Goal: Task Accomplishment & Management: Complete application form

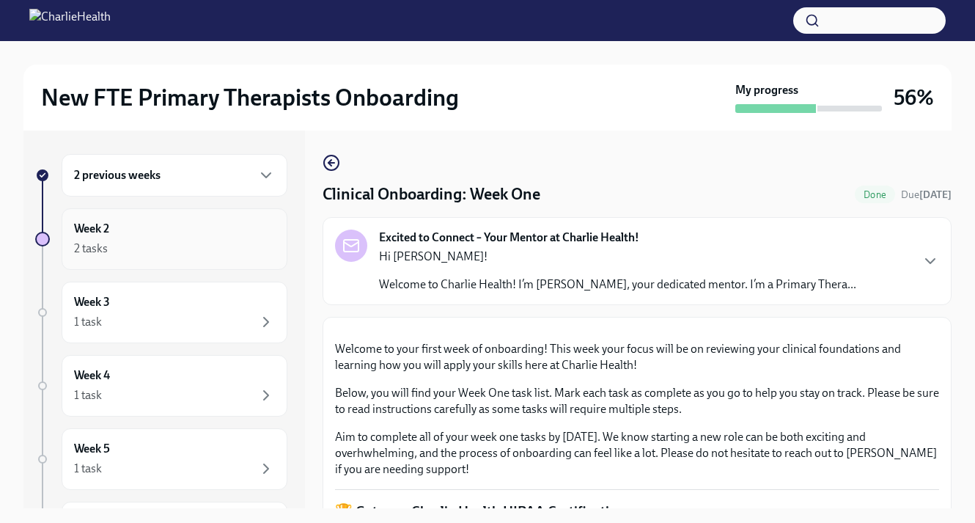
click at [174, 252] on div "2 tasks" at bounding box center [174, 249] width 201 height 18
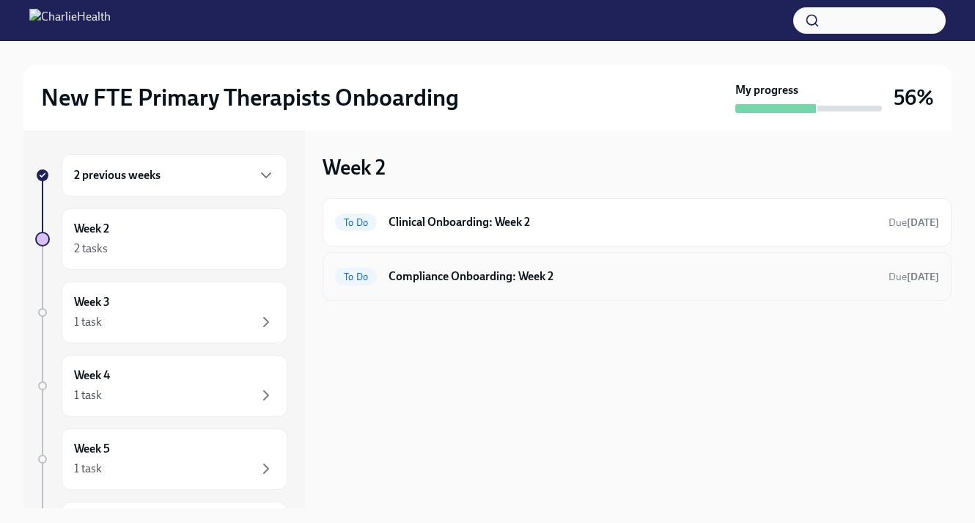
click at [471, 284] on div "To Do Compliance Onboarding: Week 2 Due [DATE]" at bounding box center [637, 276] width 604 height 23
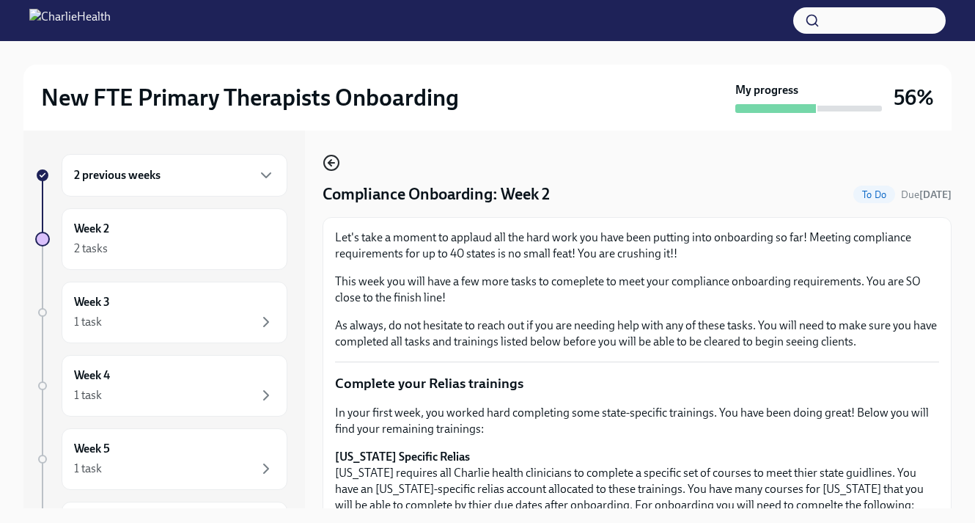
click at [329, 157] on icon "button" at bounding box center [332, 163] width 18 height 18
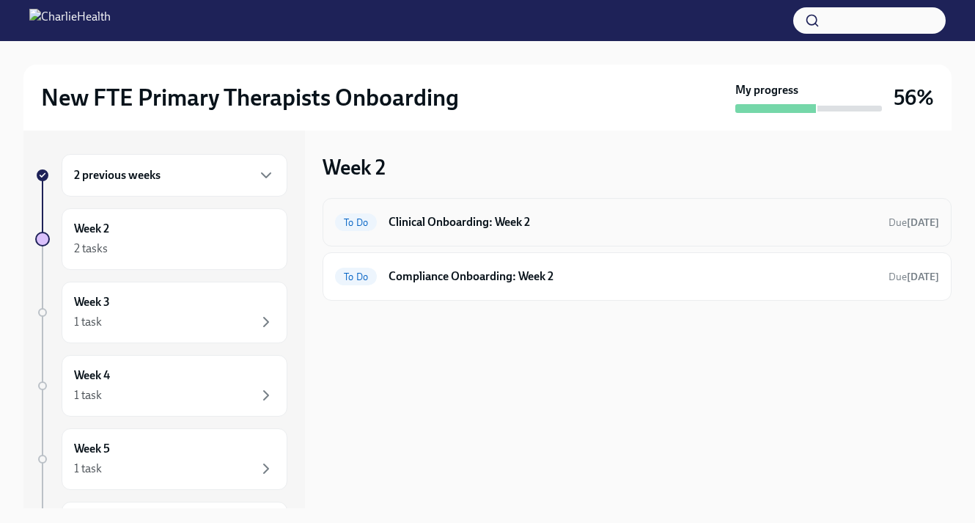
click at [402, 216] on h6 "Clinical Onboarding: Week 2" at bounding box center [633, 222] width 488 height 16
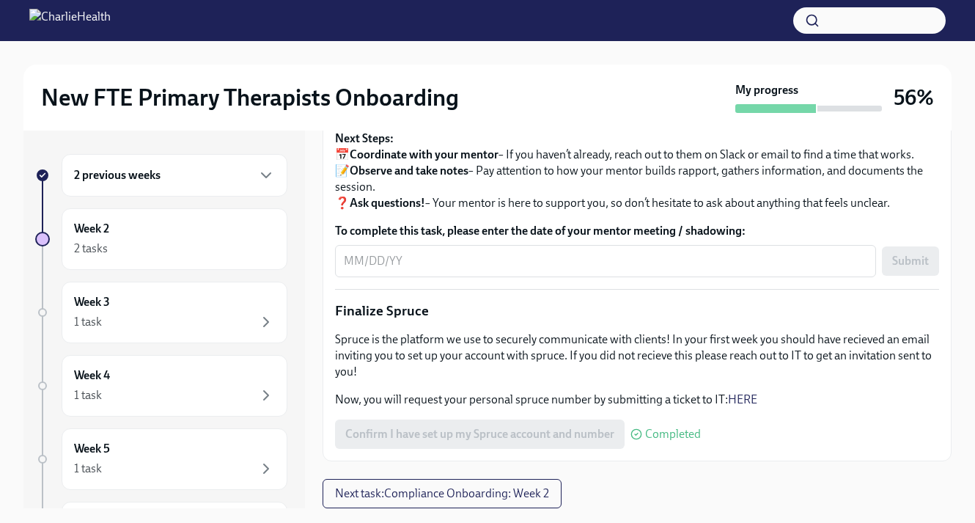
scroll to position [1567, 0]
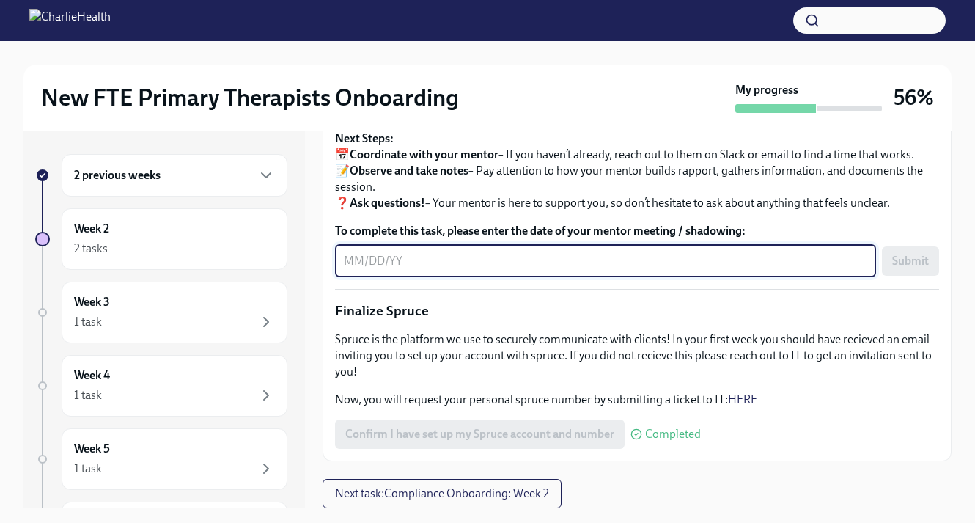
click at [477, 270] on textarea "To complete this task, please enter the date of your mentor meeting / shadowing:" at bounding box center [605, 261] width 523 height 18
type textarea "09/16/25"
click at [912, 262] on span "Submit" at bounding box center [910, 261] width 37 height 15
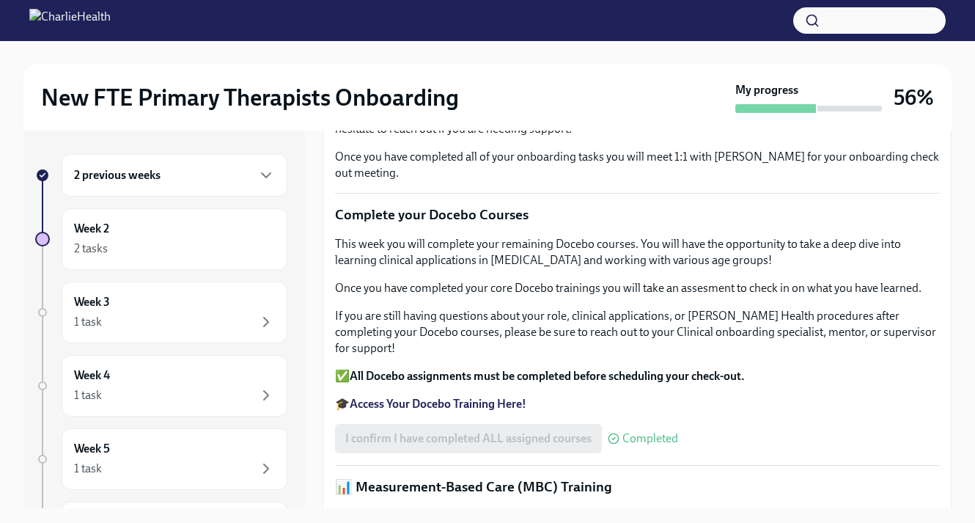
scroll to position [0, 0]
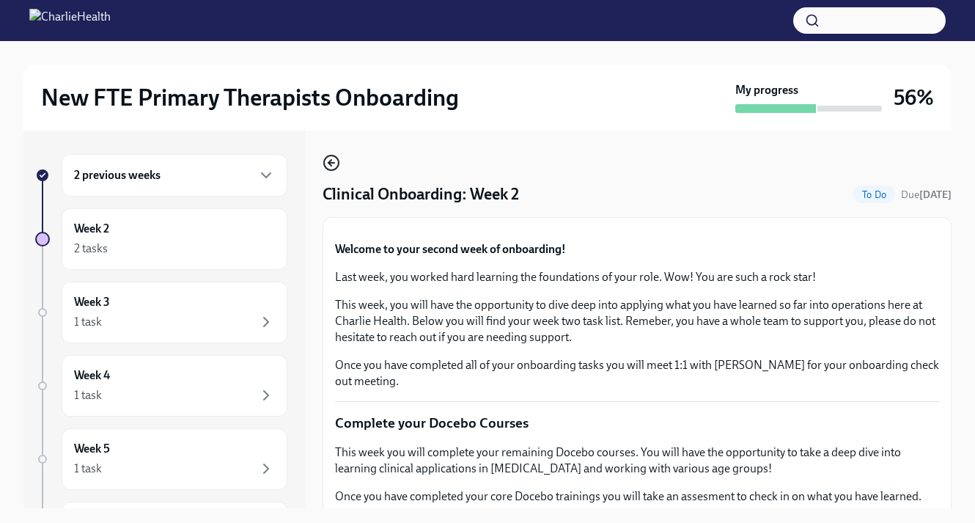
click at [334, 166] on icon "button" at bounding box center [332, 163] width 18 height 18
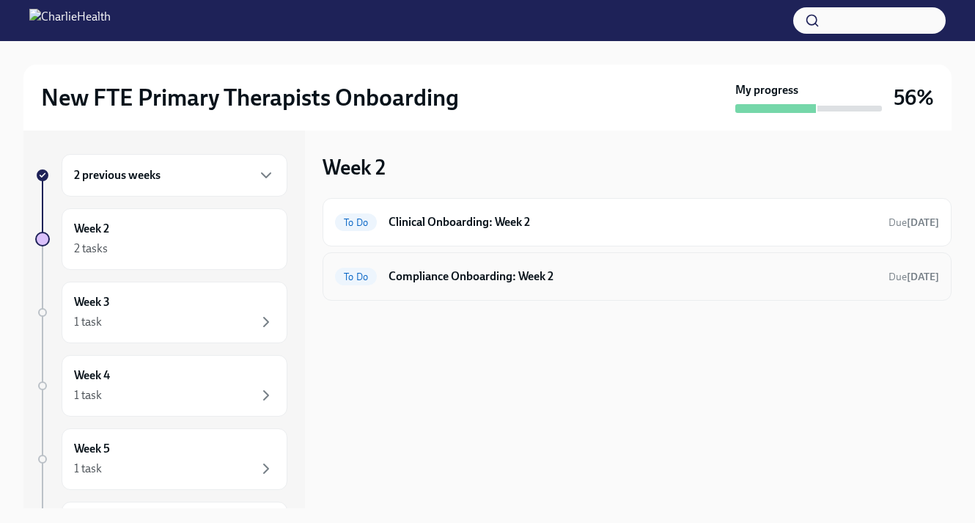
click at [441, 276] on h6 "Compliance Onboarding: Week 2" at bounding box center [633, 276] width 488 height 16
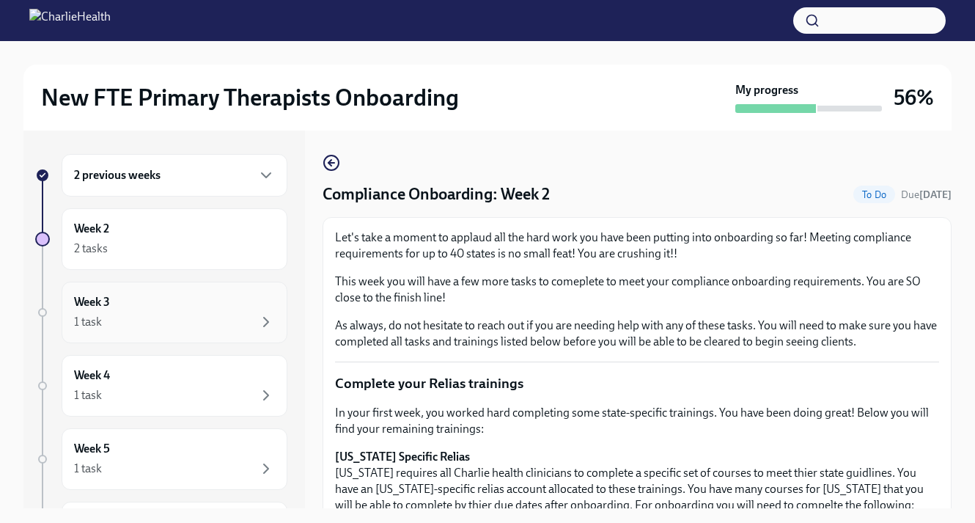
click at [213, 306] on div "Week 3 1 task" at bounding box center [174, 312] width 201 height 37
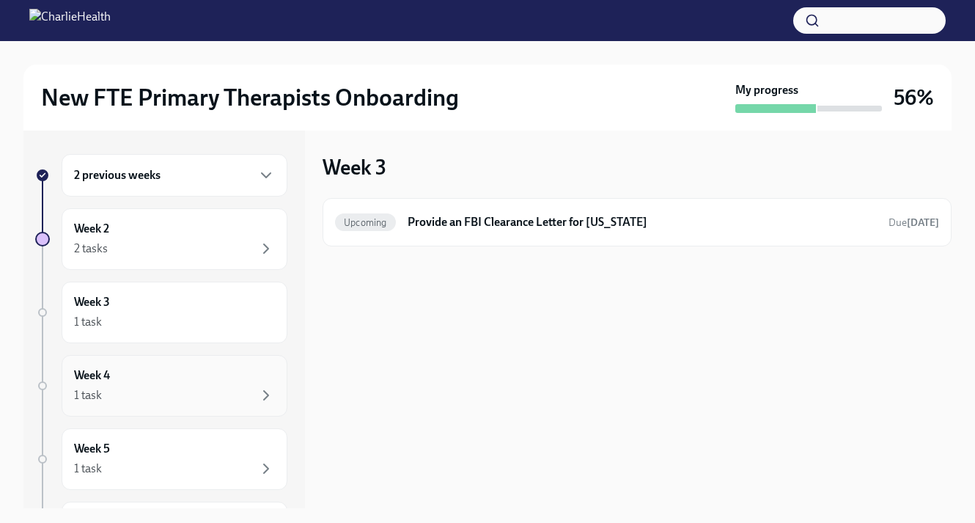
click at [180, 398] on div "1 task" at bounding box center [174, 395] width 201 height 18
click at [218, 315] on div "1 task" at bounding box center [174, 322] width 201 height 18
click at [216, 376] on div "Week 4 1 task" at bounding box center [174, 385] width 201 height 37
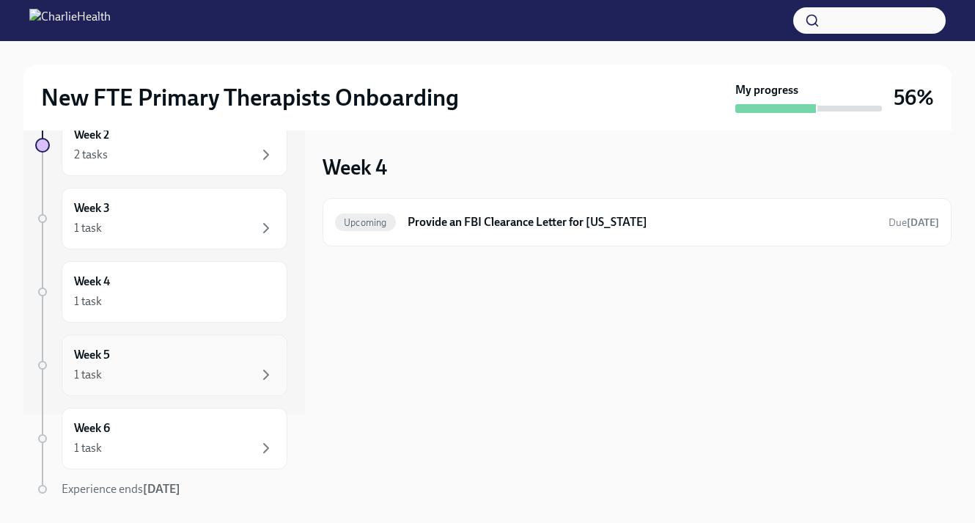
click at [215, 369] on div "1 task" at bounding box center [174, 375] width 201 height 18
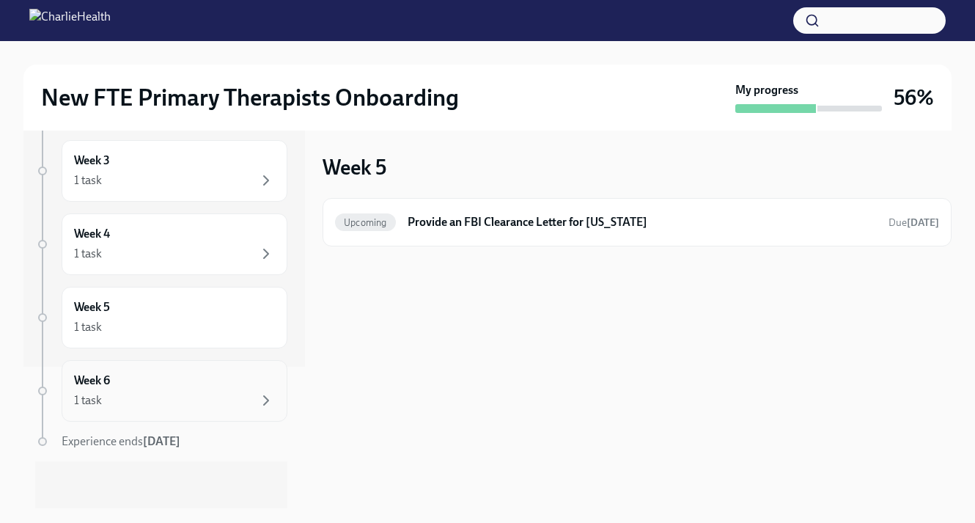
click at [188, 393] on div "1 task" at bounding box center [174, 400] width 201 height 18
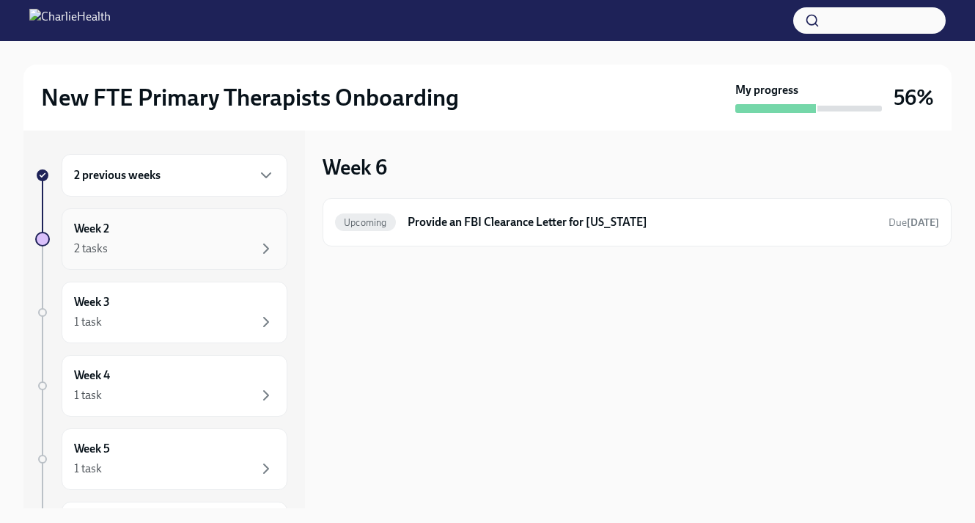
click at [191, 243] on div "2 tasks" at bounding box center [174, 249] width 201 height 18
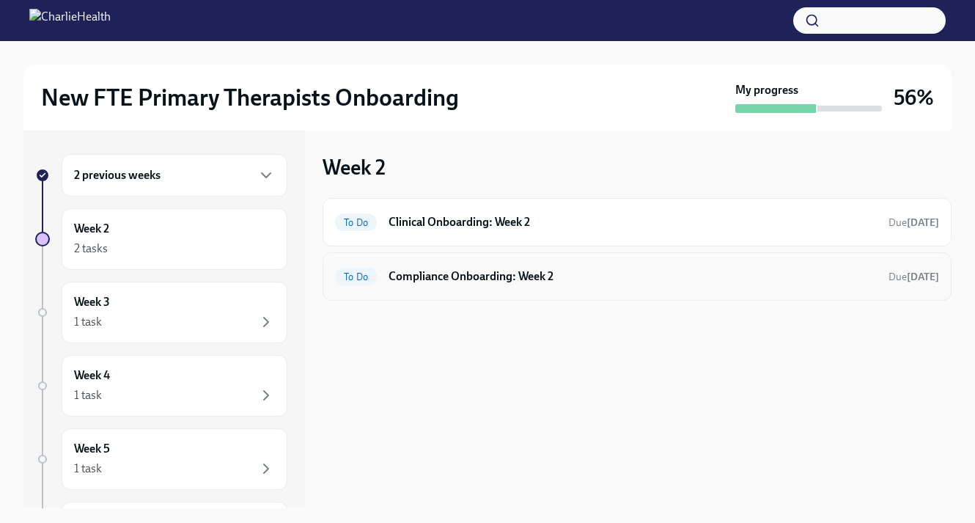
click at [438, 273] on h6 "Compliance Onboarding: Week 2" at bounding box center [633, 276] width 488 height 16
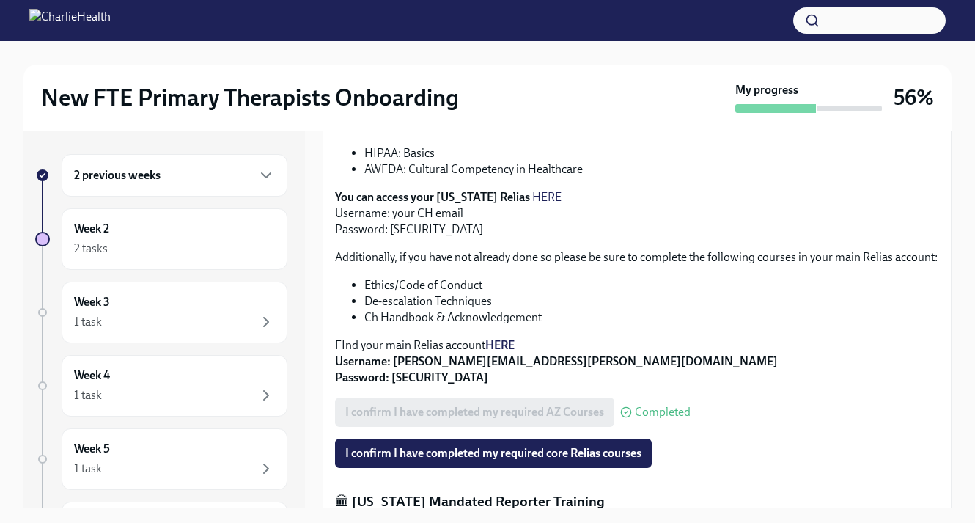
scroll to position [381, 0]
